Goal: Information Seeking & Learning: Understand process/instructions

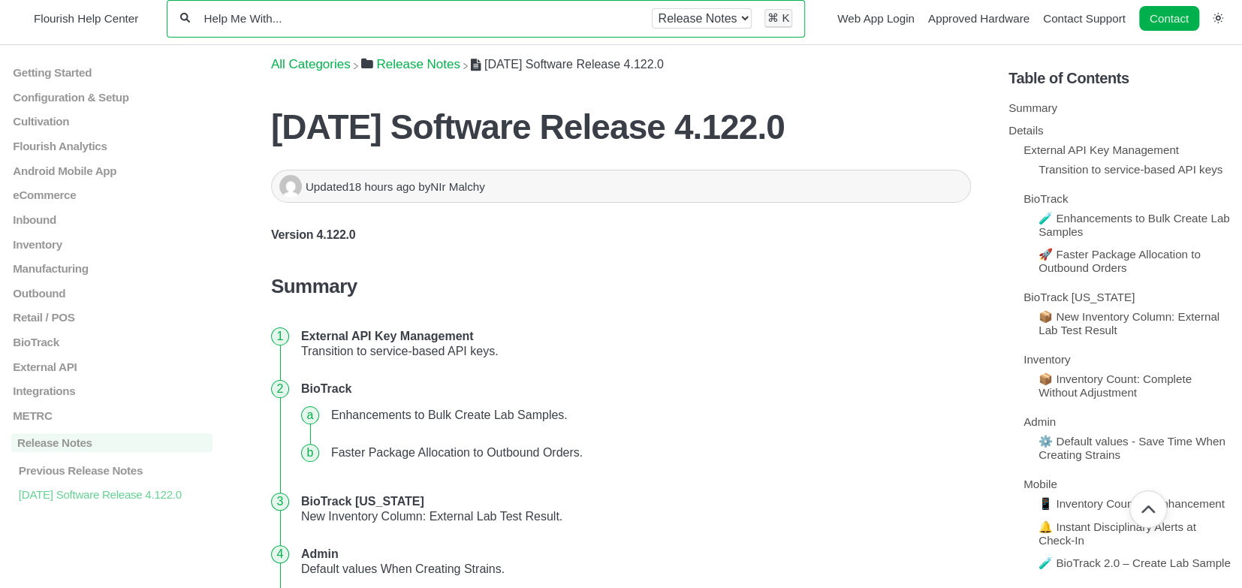
scroll to position [243, 0]
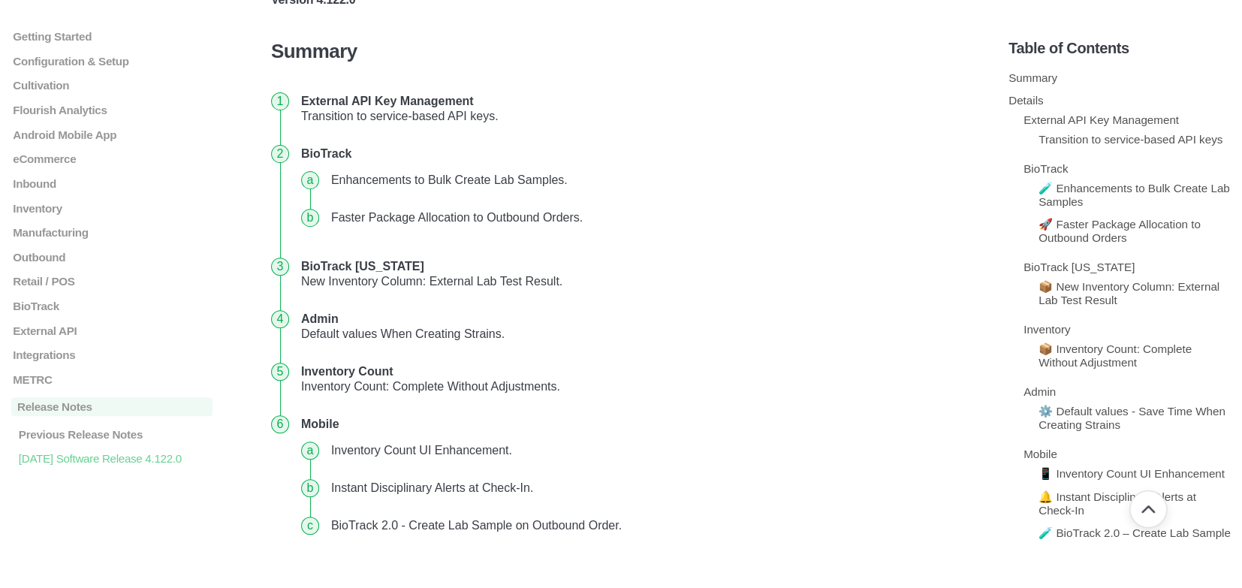
click at [590, 327] on li "Admin Default values When Creating Strains." at bounding box center [633, 326] width 676 height 53
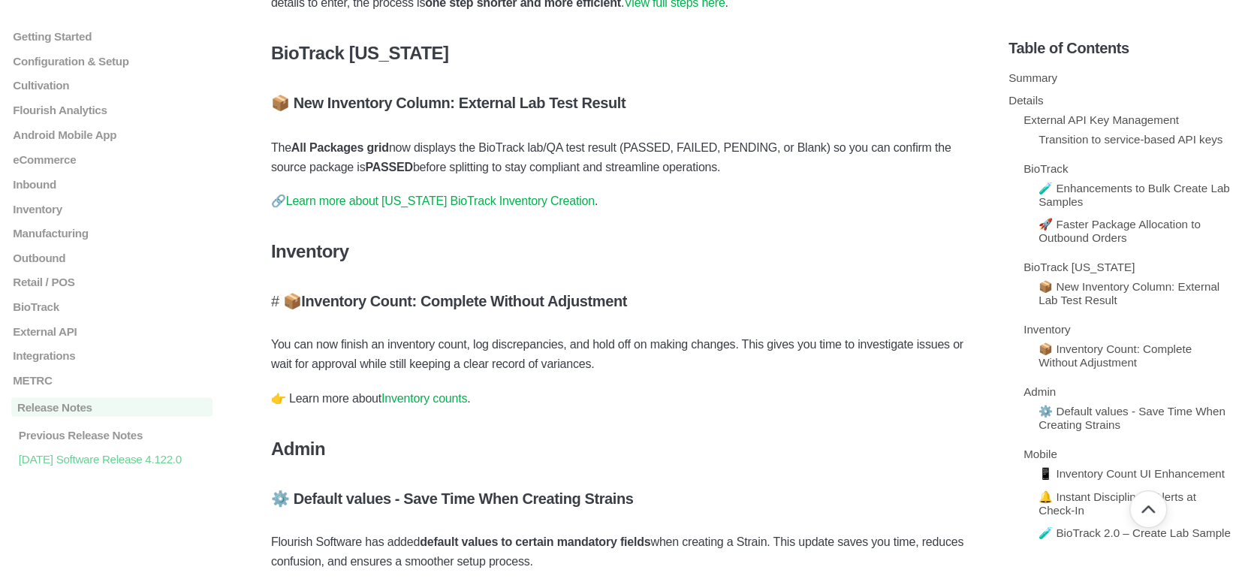
scroll to position [1560, 0]
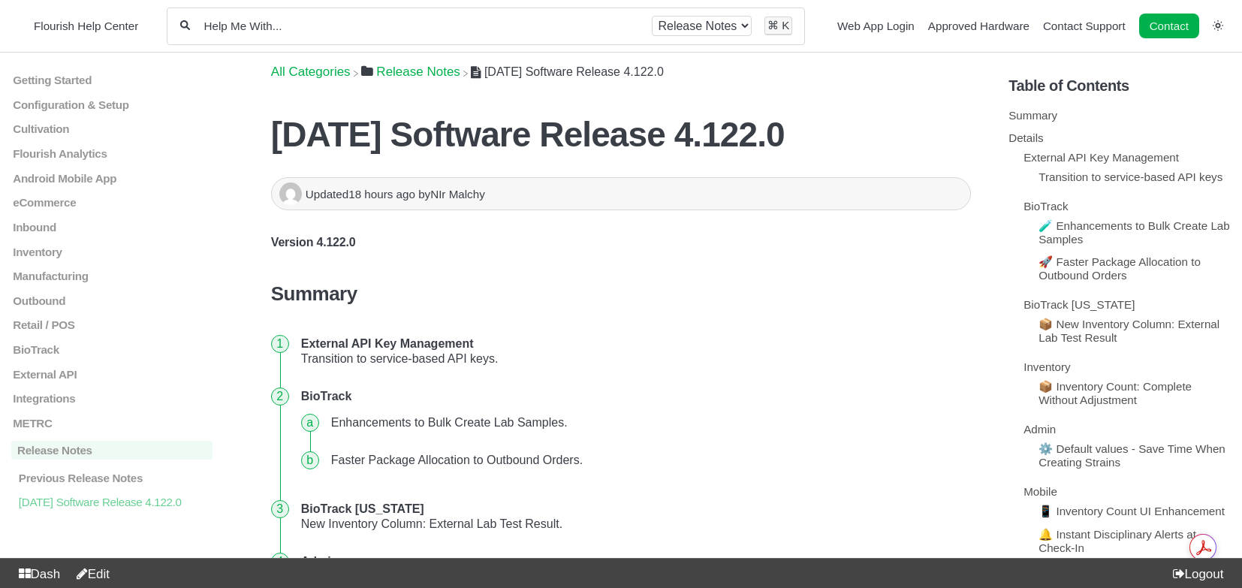
scroll to position [1560, 0]
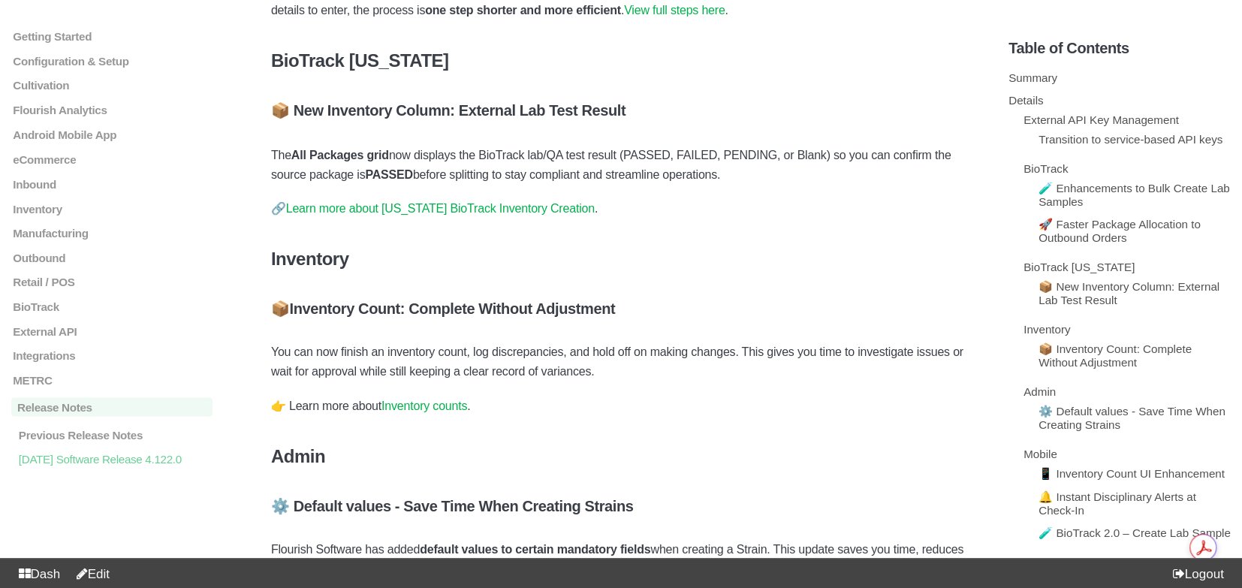
click at [102, 571] on link "Edit" at bounding box center [90, 574] width 40 height 14
